Goal: Find specific page/section: Find specific page/section

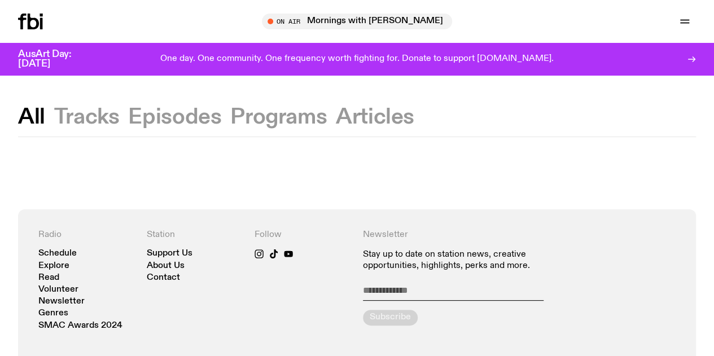
click at [32, 23] on icon at bounding box center [33, 22] width 11 height 16
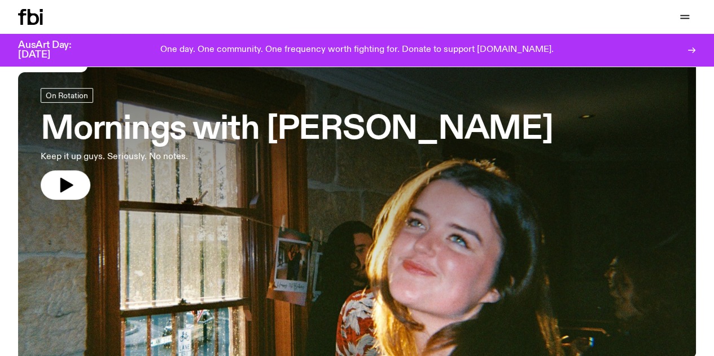
scroll to position [166, 0]
